Goal: Task Accomplishment & Management: Use online tool/utility

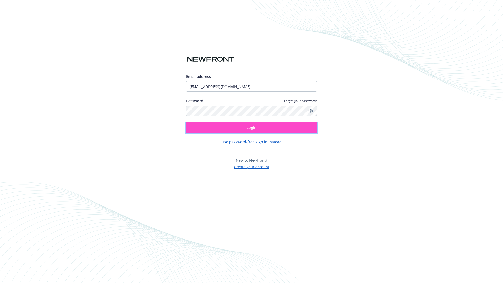
click at [252, 128] on span "Login" at bounding box center [252, 127] width 10 height 5
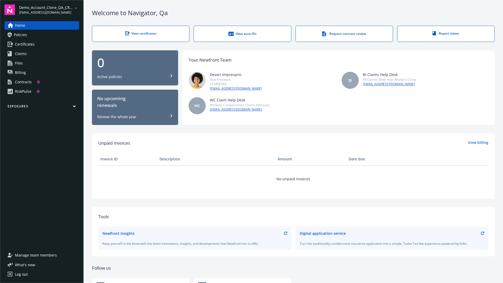
click at [49, 10] on span "Demo_Account_Clone_QA_CR_Tests_Prospect" at bounding box center [46, 8] width 54 height 6
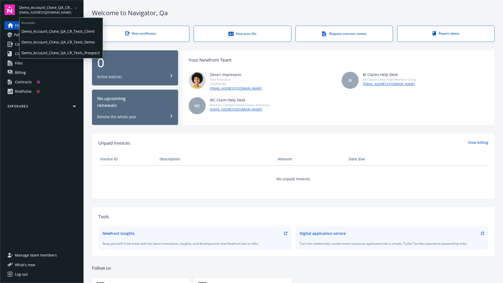
click at [61, 31] on span "Demo_Account_Clone_QA_CR_Tests_Client" at bounding box center [60, 31] width 79 height 11
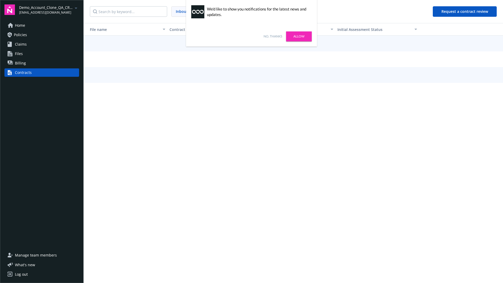
click at [273, 36] on link "No, thanks" at bounding box center [273, 36] width 19 height 5
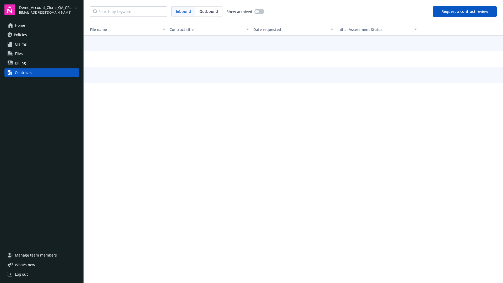
click at [465, 12] on button "Request a contract review" at bounding box center [465, 11] width 64 height 10
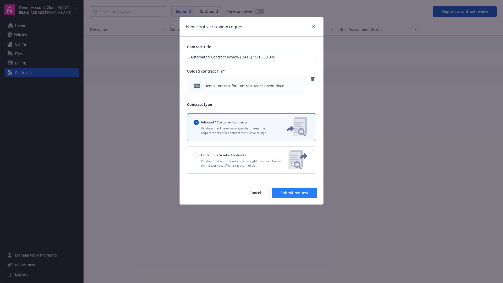
type input "Automated Contract Review [DATE] 15:15:30.345"
click at [295, 193] on span "Submit request" at bounding box center [295, 192] width 28 height 5
